Goal: Navigation & Orientation: Find specific page/section

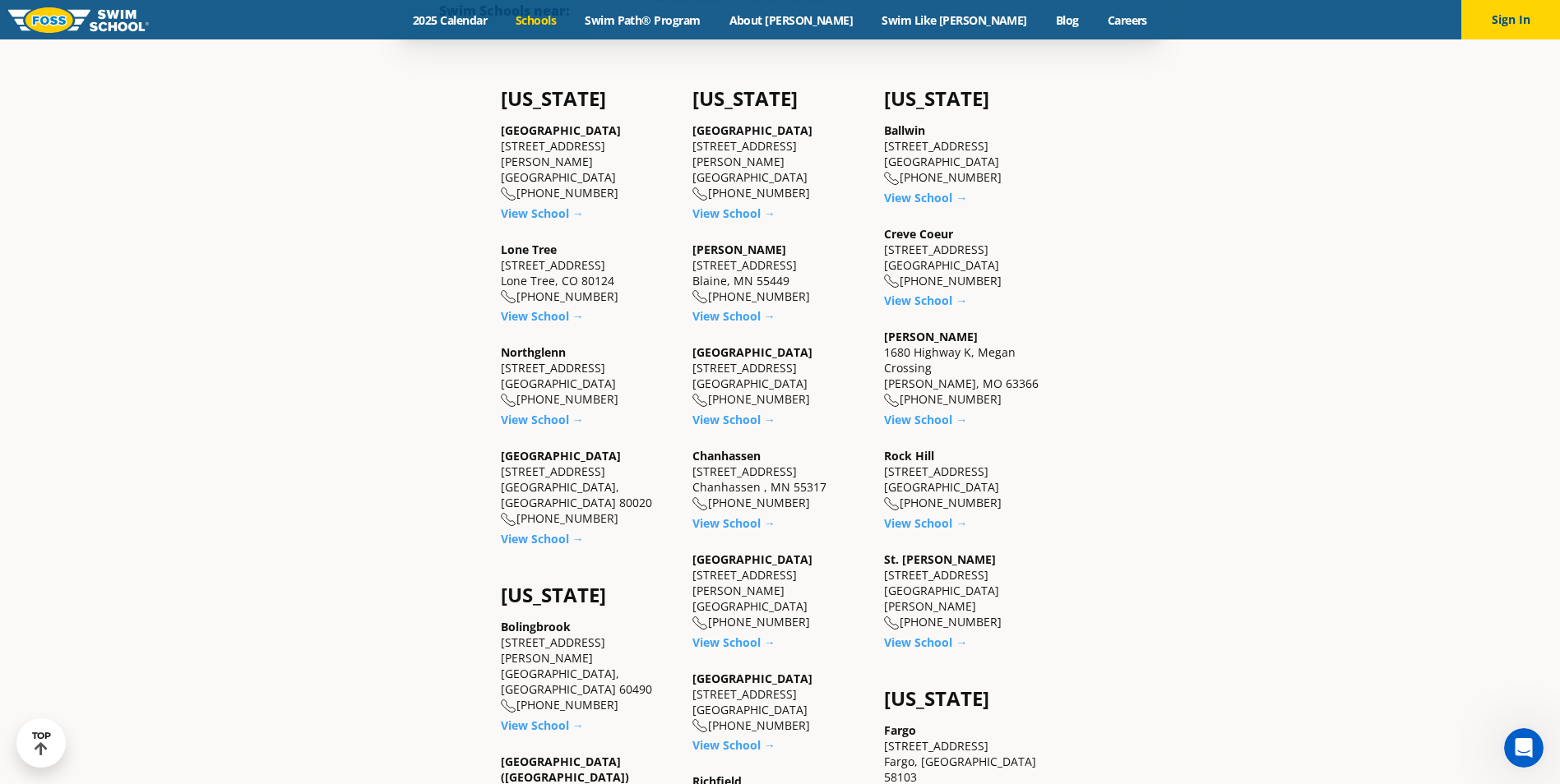
scroll to position [658, 0]
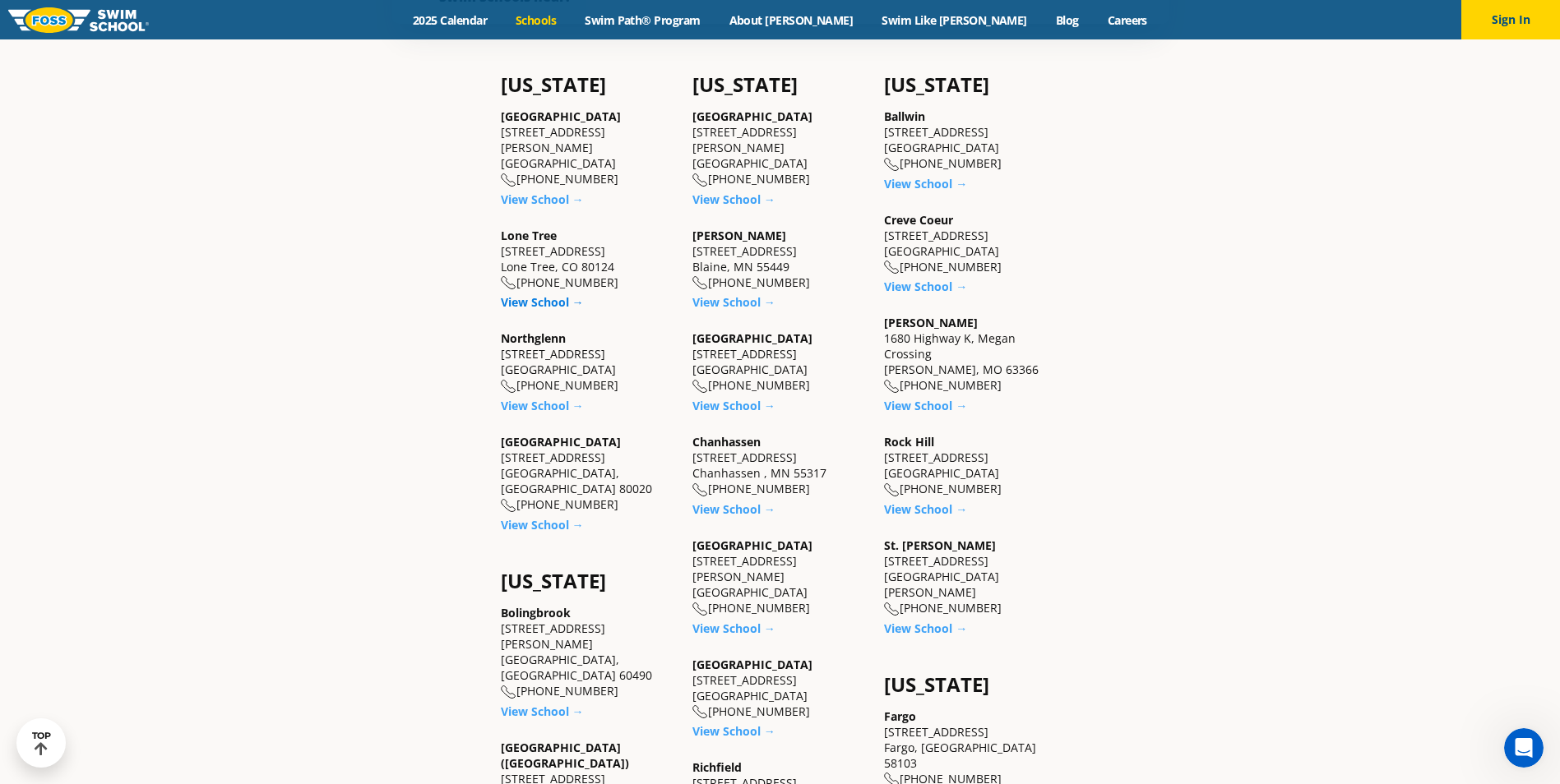
click at [546, 294] on link "View School →" at bounding box center [542, 302] width 83 height 16
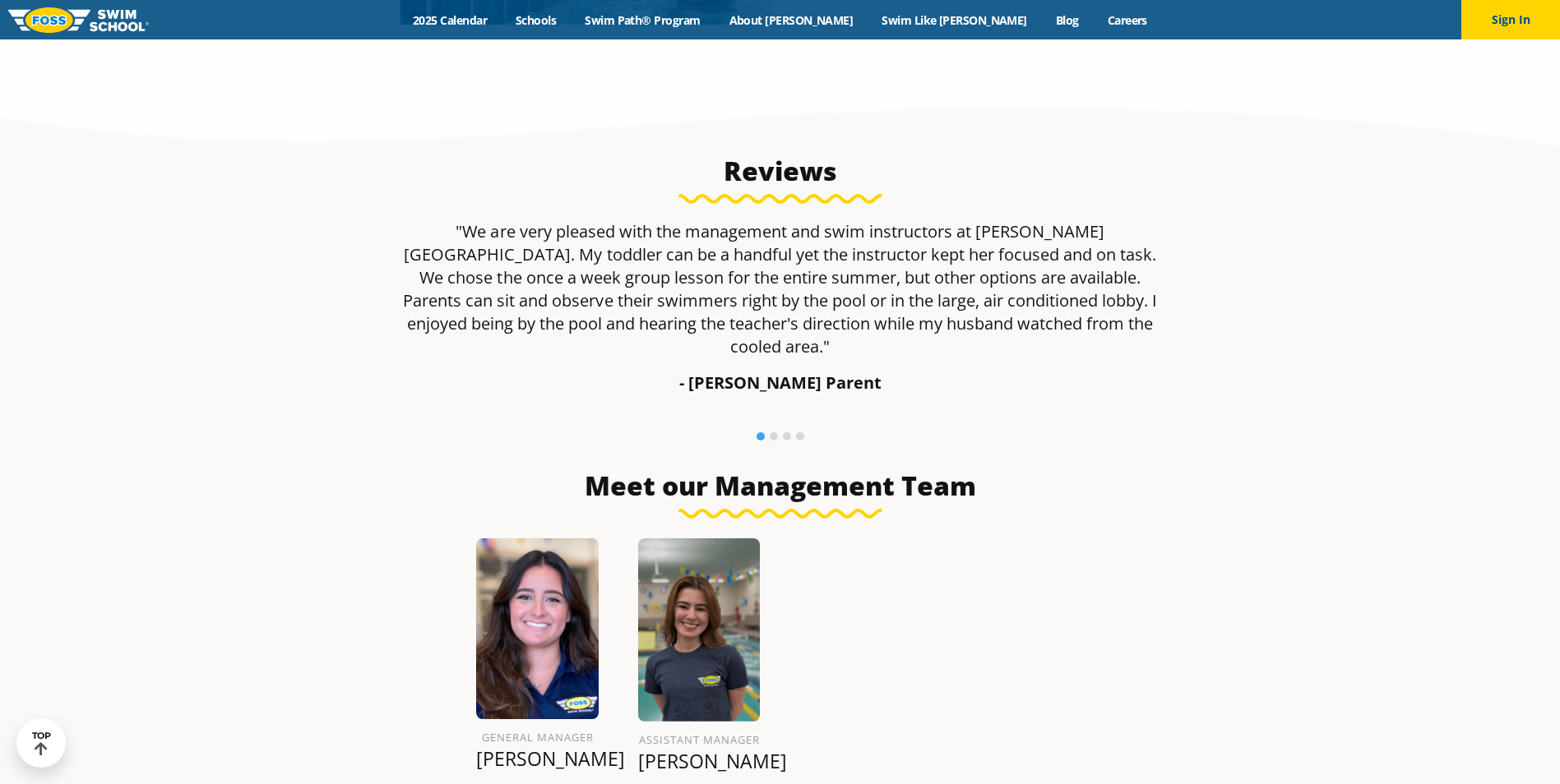
scroll to position [1644, 0]
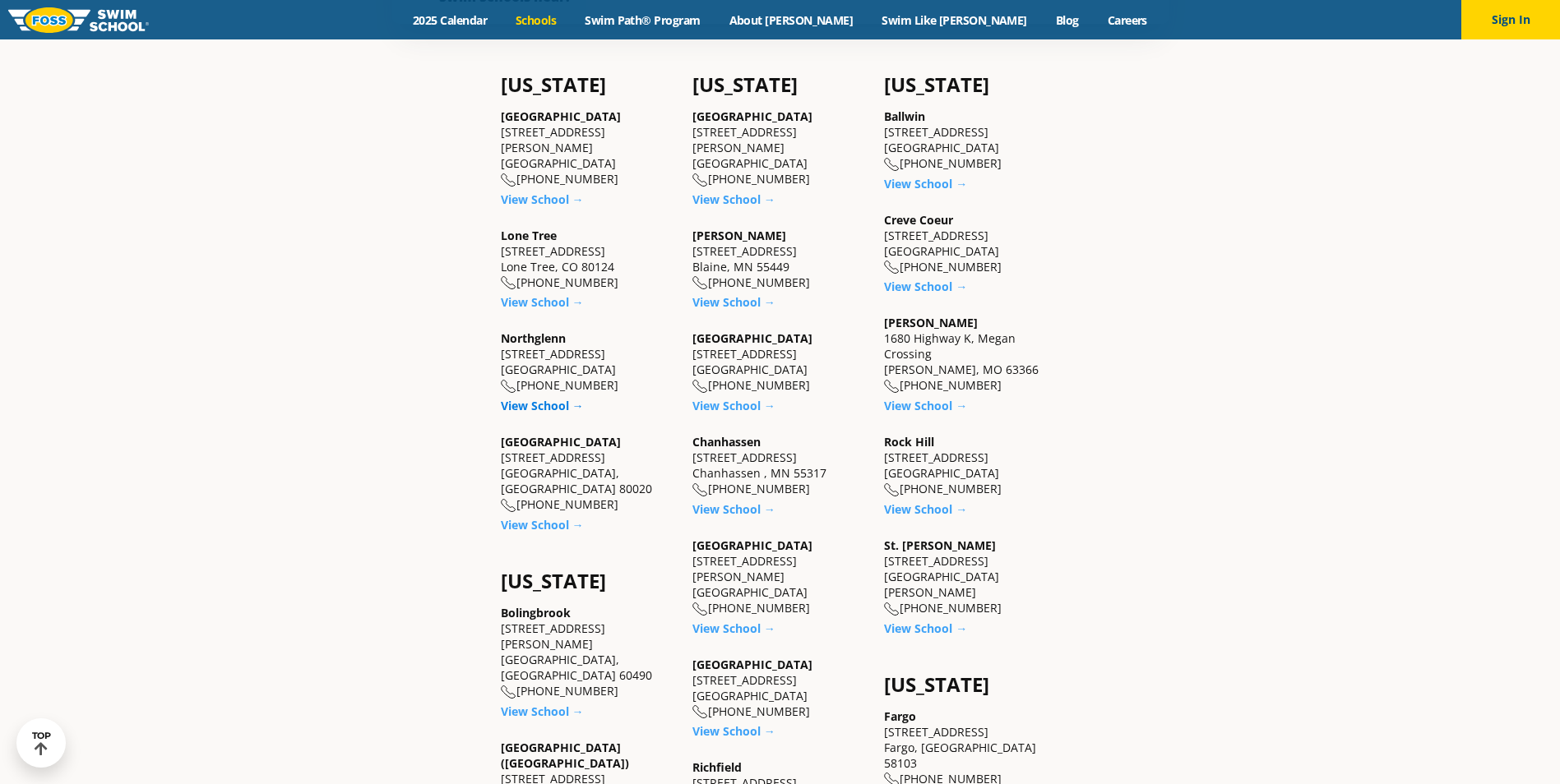
click at [538, 398] on link "View School →" at bounding box center [542, 405] width 83 height 16
click at [533, 191] on link "View School →" at bounding box center [542, 199] width 83 height 16
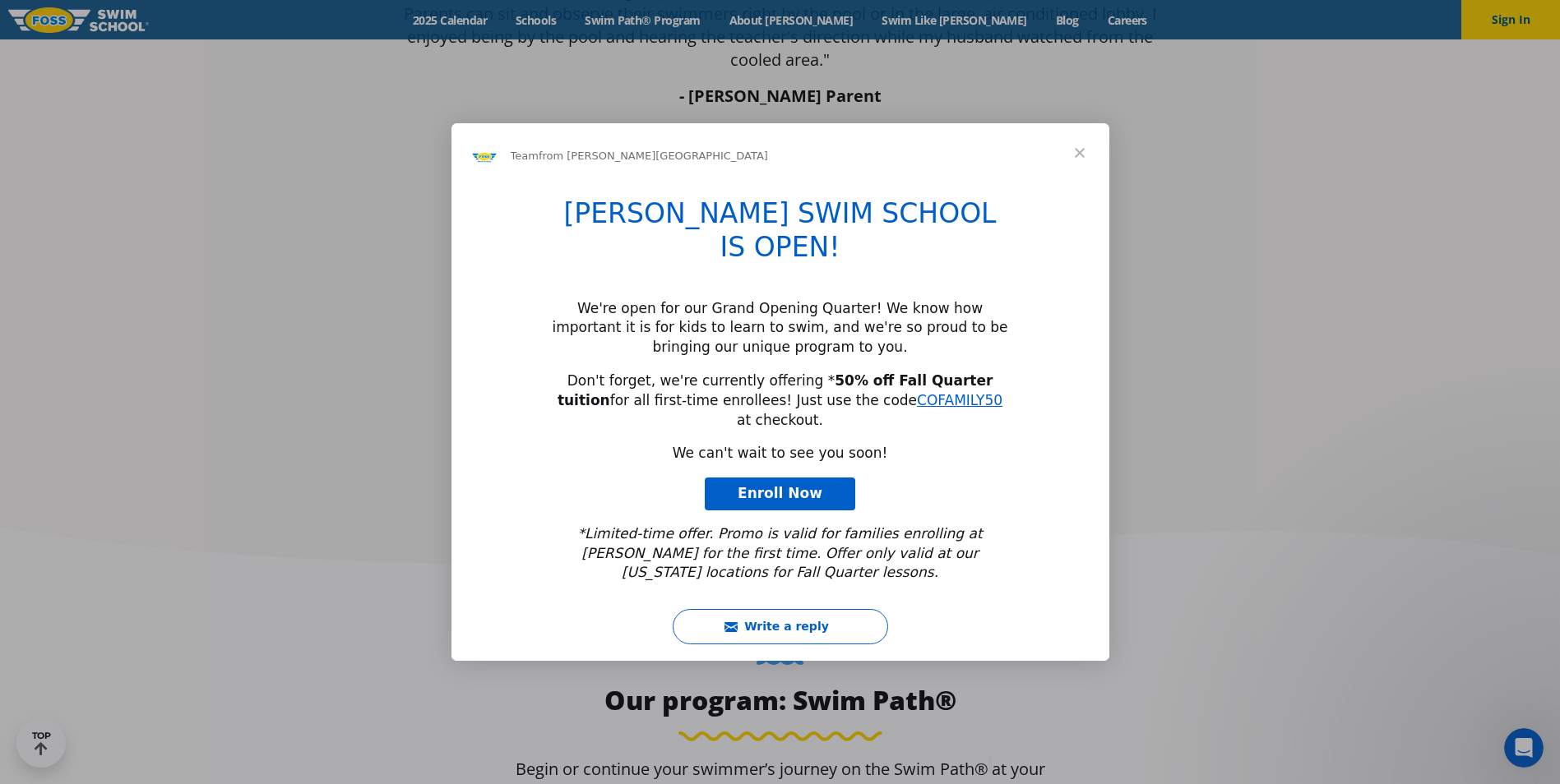
click at [1084, 182] on span "Close" at bounding box center [1079, 153] width 59 height 59
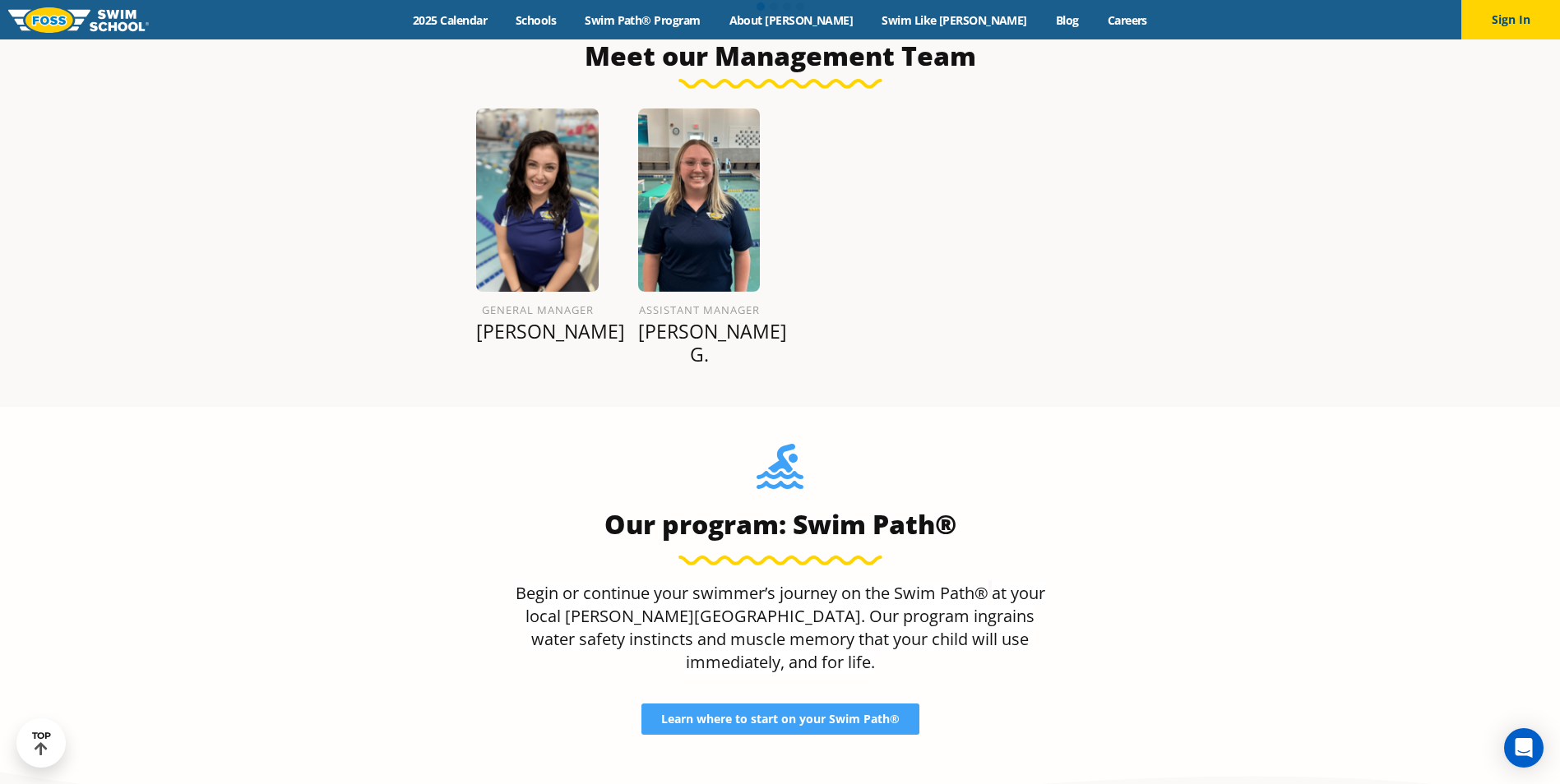
scroll to position [1973, 0]
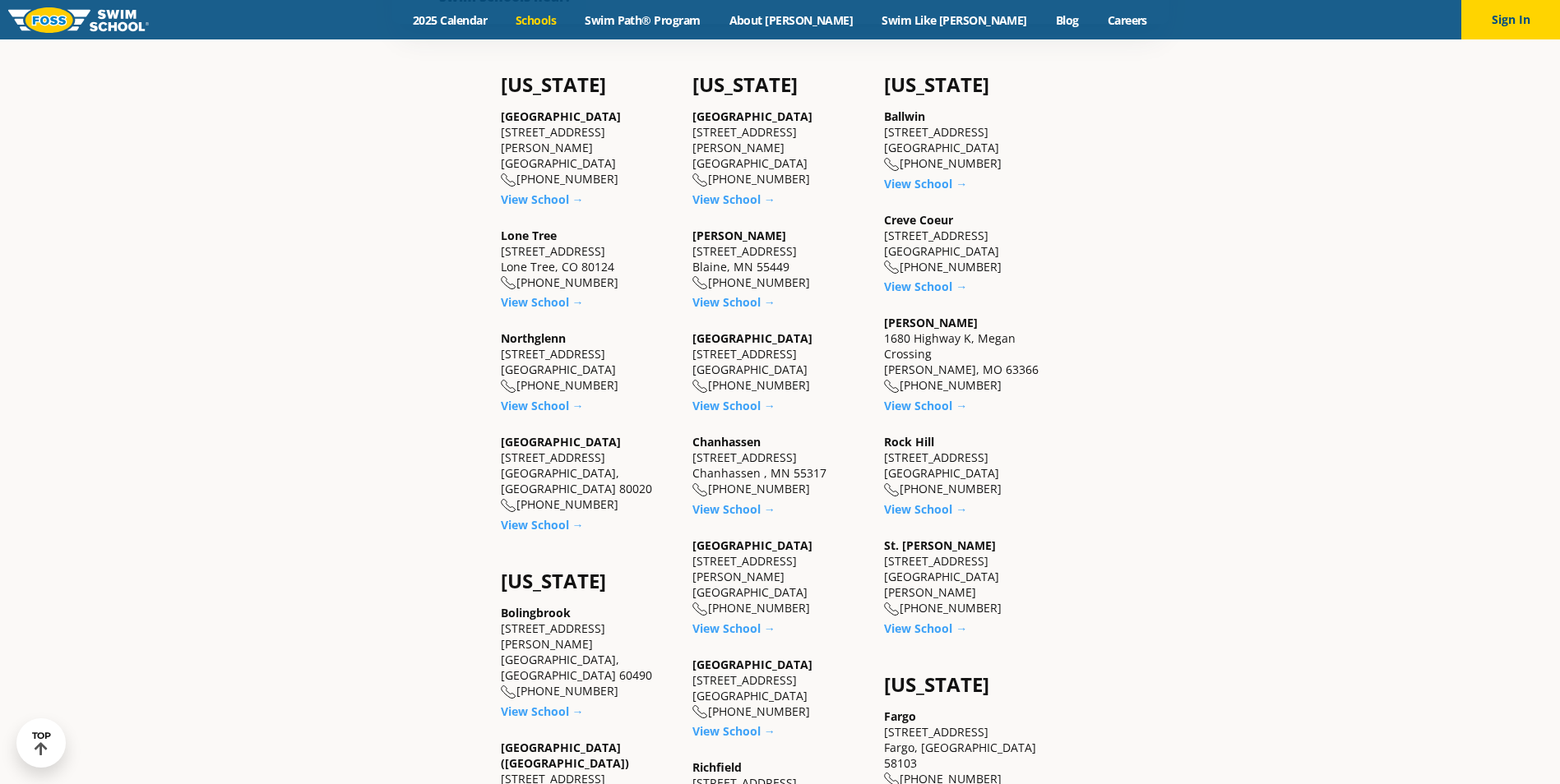
scroll to position [658, 0]
click at [534, 191] on link "View School →" at bounding box center [542, 199] width 83 height 16
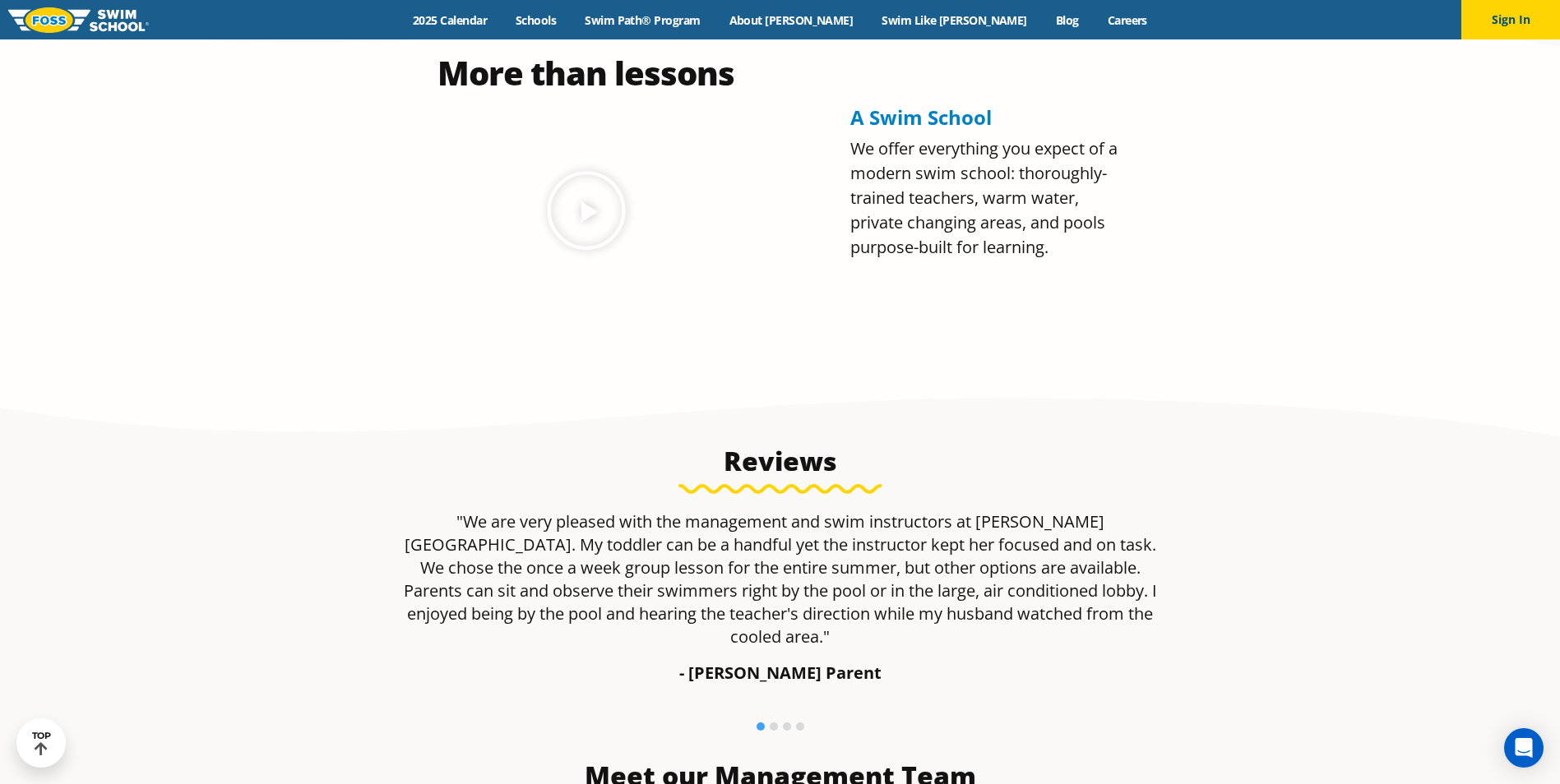
scroll to position [1809, 0]
